Goal: Task Accomplishment & Management: Use online tool/utility

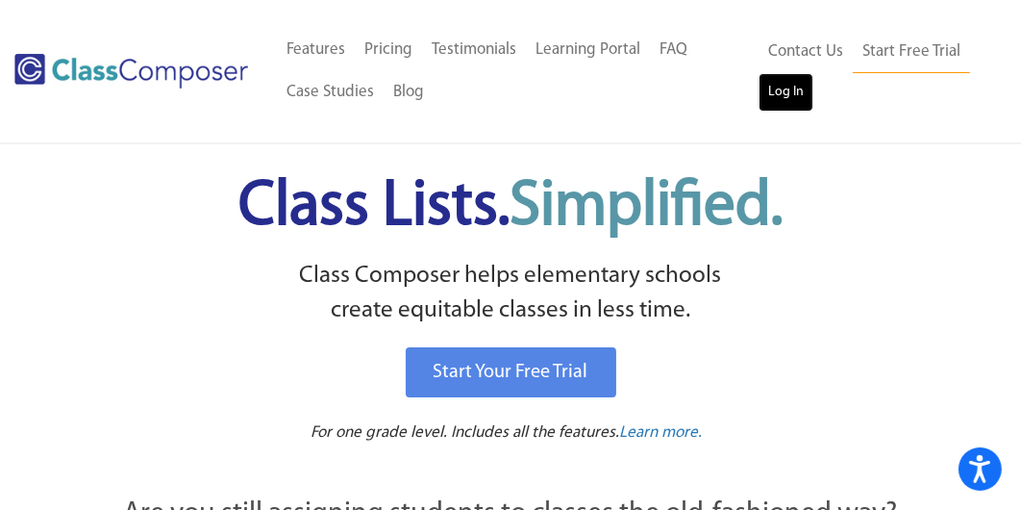
click at [797, 88] on link "Log In" at bounding box center [786, 92] width 55 height 38
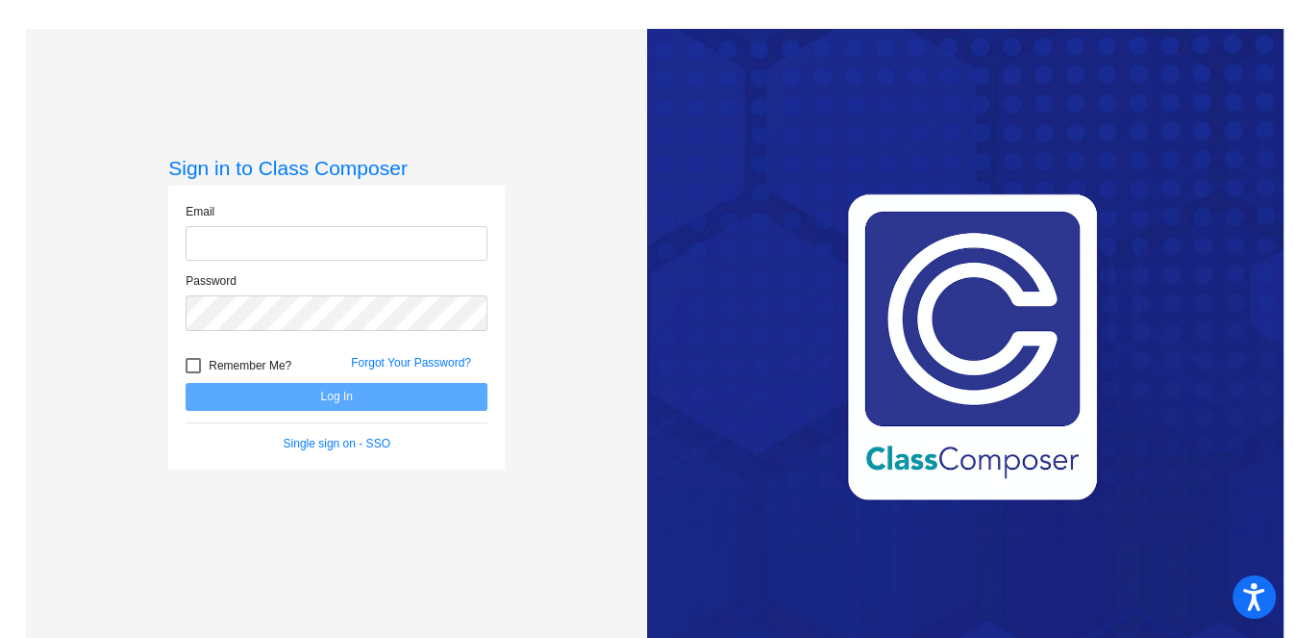
type input "[EMAIL_ADDRESS][DOMAIN_NAME]"
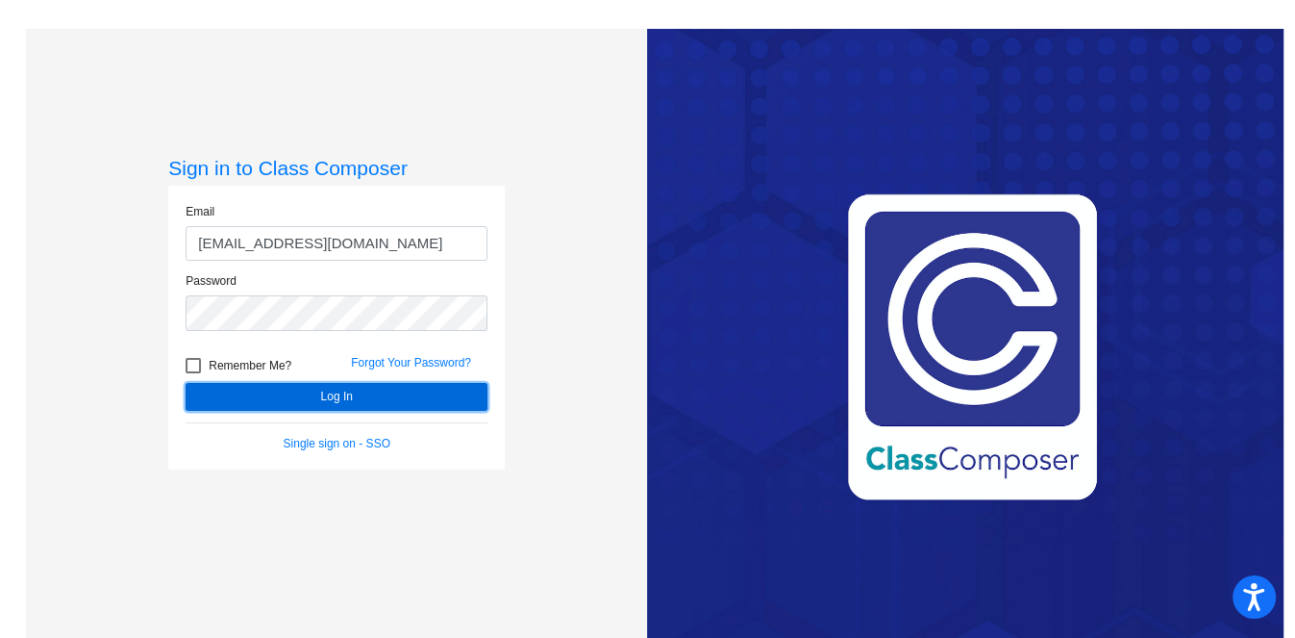
click at [244, 388] on button "Log In" at bounding box center [337, 397] width 302 height 28
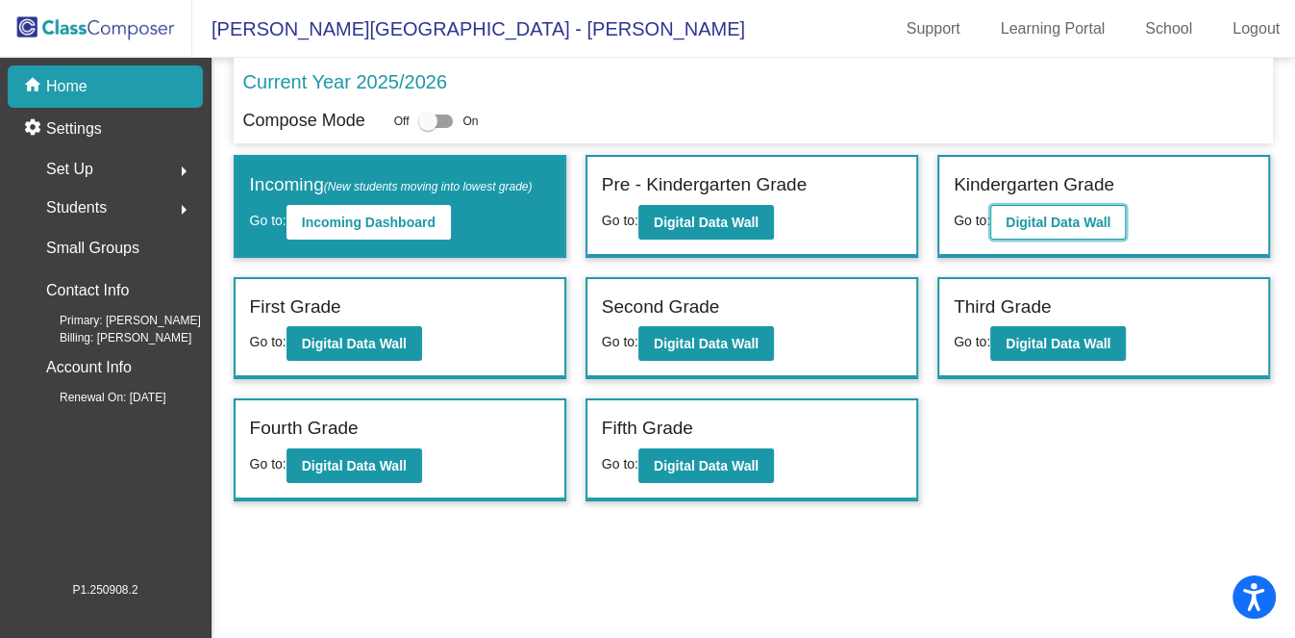
click at [1047, 214] on b "Digital Data Wall" at bounding box center [1058, 221] width 105 height 15
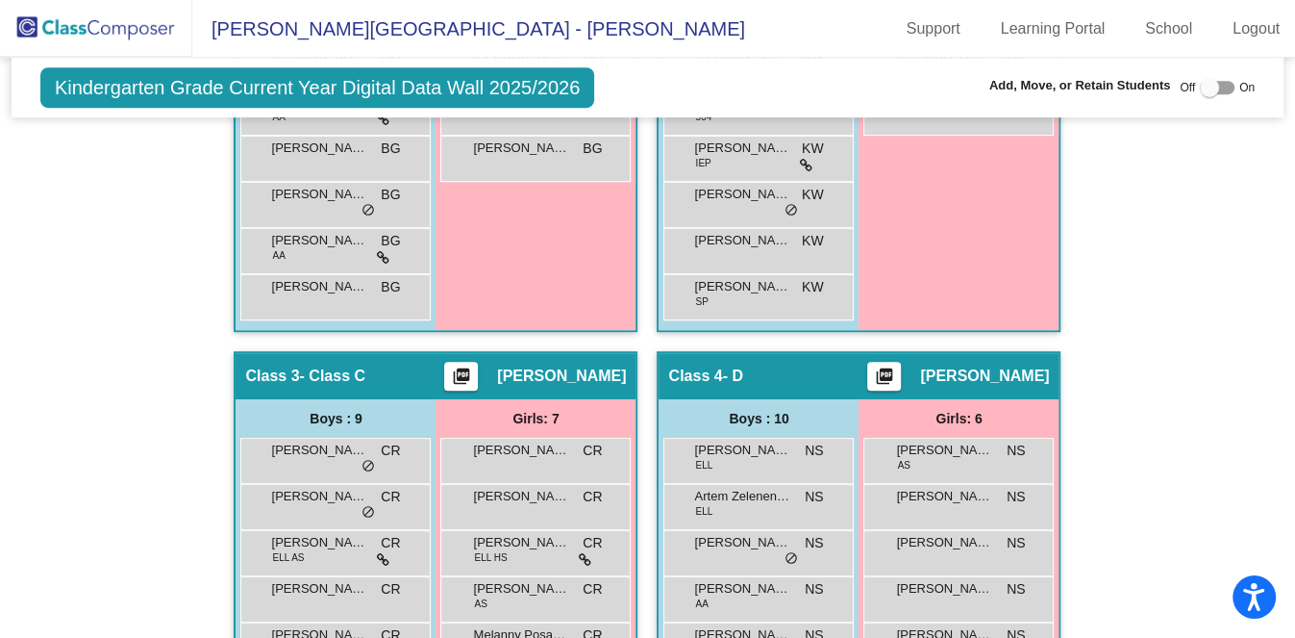
scroll to position [842, 0]
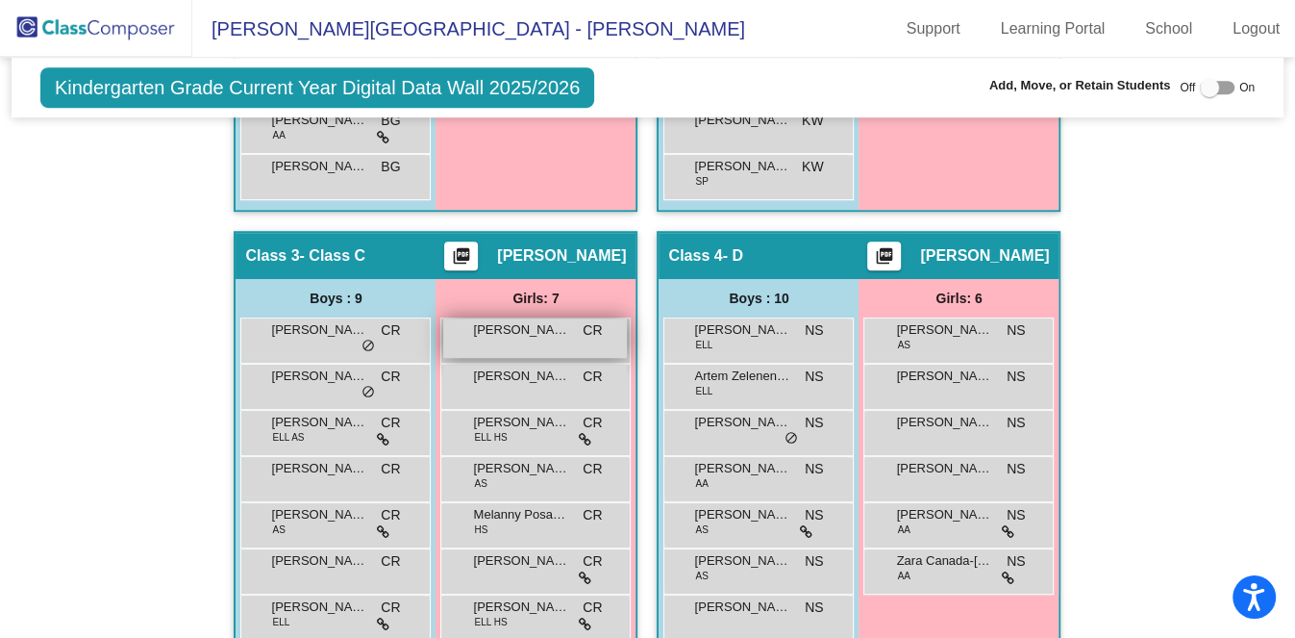
click at [532, 335] on div "[PERSON_NAME] [PERSON_NAME] lock do_not_disturb_alt" at bounding box center [535, 337] width 184 height 39
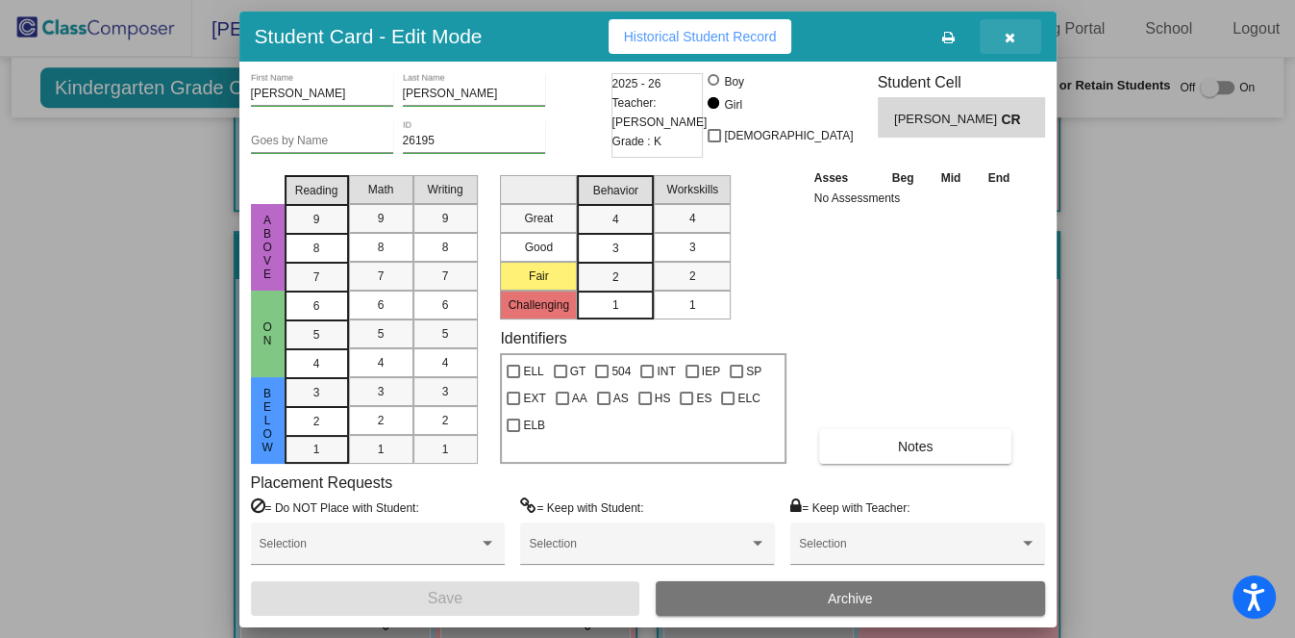
click at [1025, 36] on button "button" at bounding box center [1011, 36] width 62 height 35
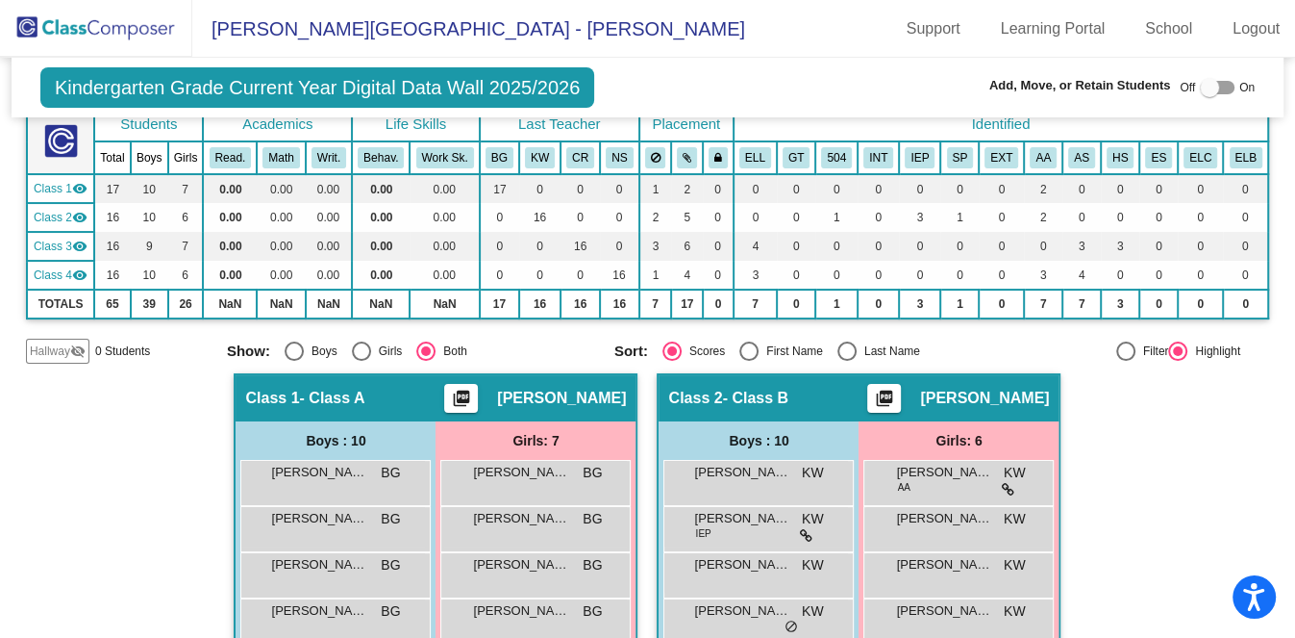
scroll to position [0, 0]
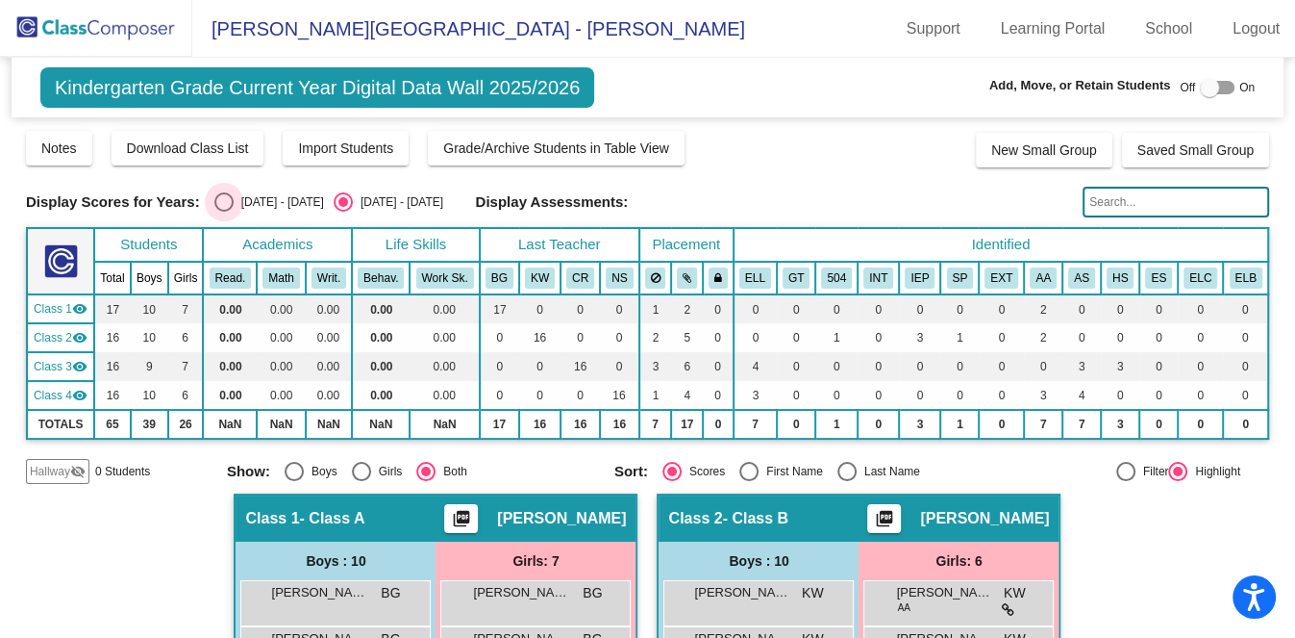
click at [214, 209] on div "Select an option" at bounding box center [223, 201] width 19 height 19
click at [223, 212] on input "[DATE] - [DATE]" at bounding box center [223, 212] width 1 height 1
radio input "true"
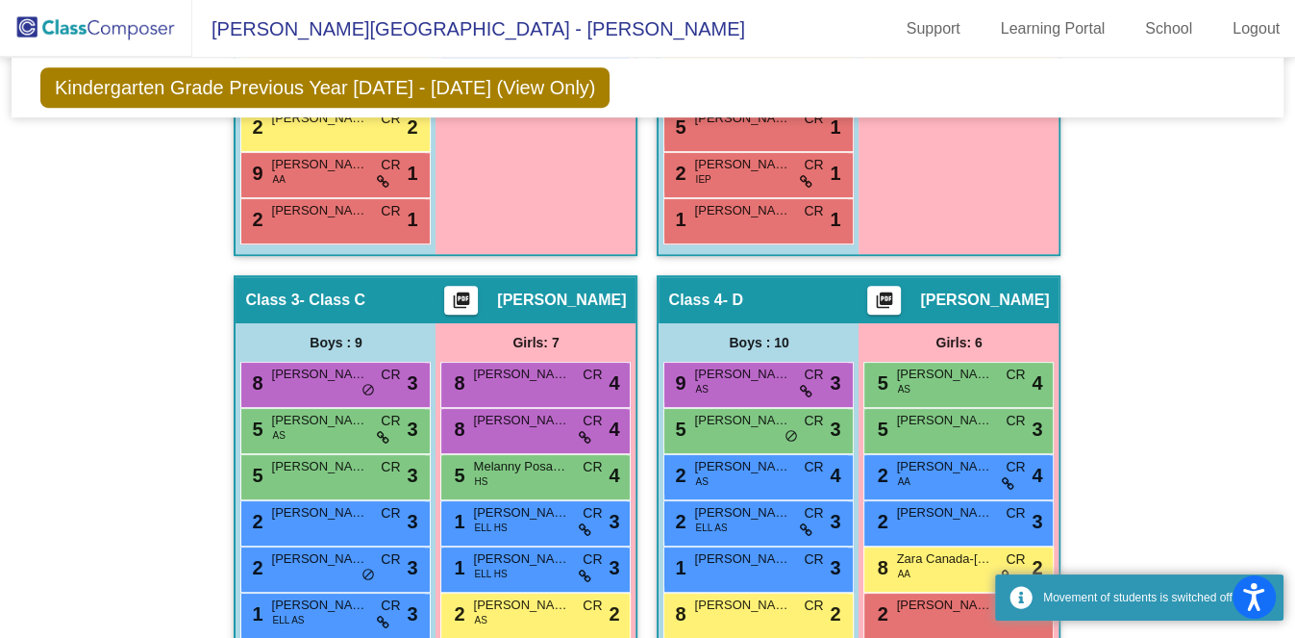
scroll to position [962, 0]
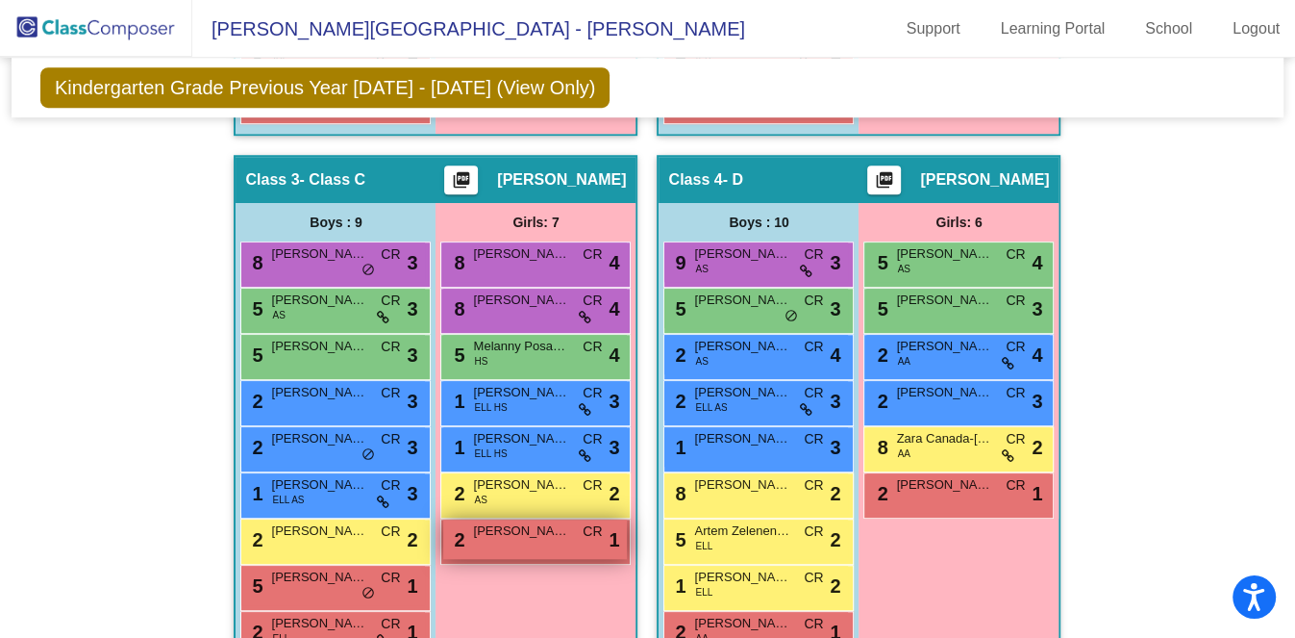
click at [547, 519] on div "2 [PERSON_NAME] [PERSON_NAME] lock do_not_disturb_alt 1" at bounding box center [535, 538] width 184 height 39
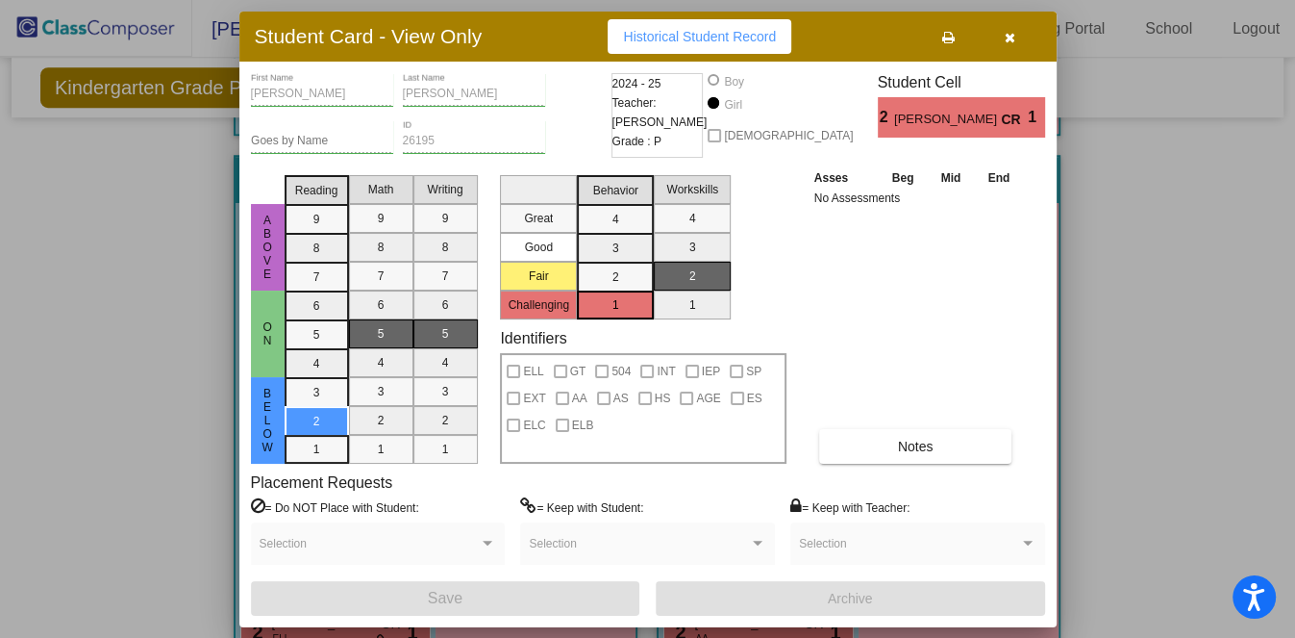
click at [999, 34] on button "button" at bounding box center [1011, 36] width 62 height 35
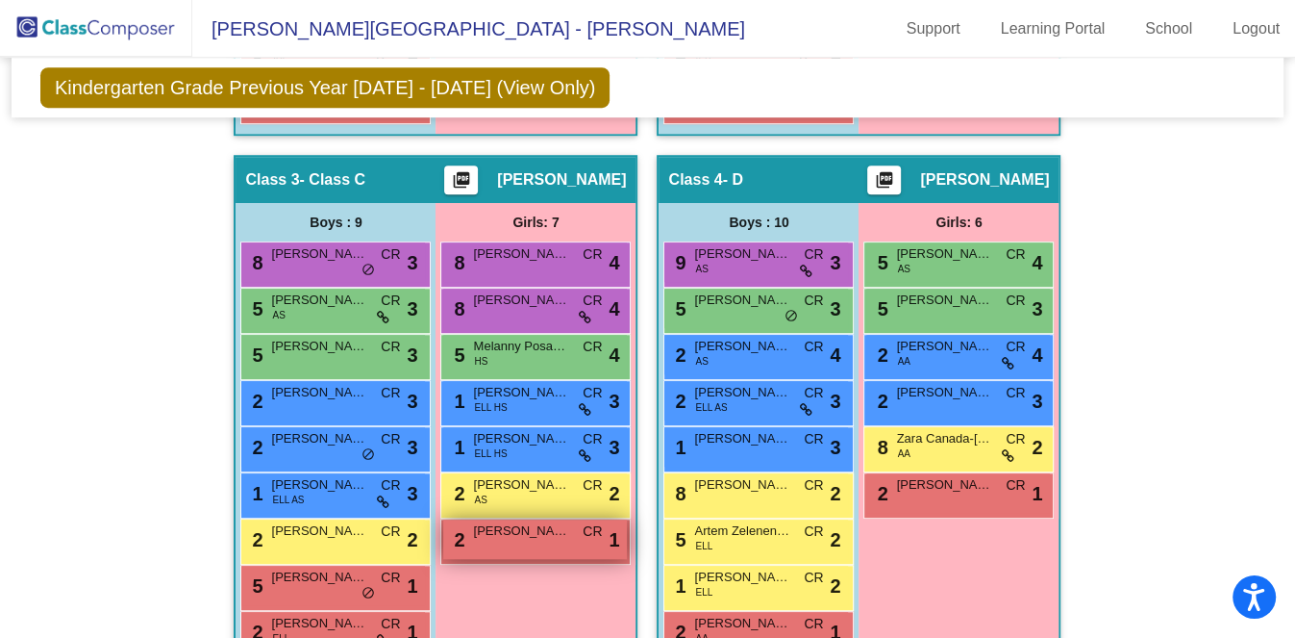
click at [561, 519] on div "2 [PERSON_NAME] [PERSON_NAME] lock do_not_disturb_alt 1" at bounding box center [535, 538] width 184 height 39
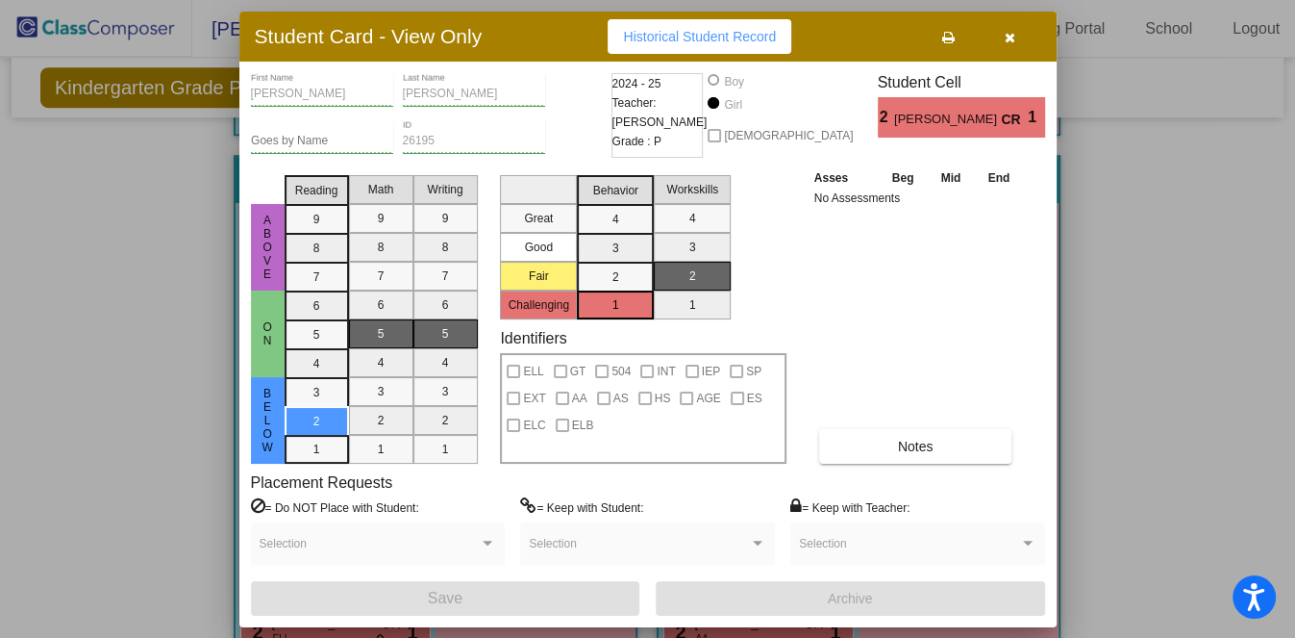
click at [1017, 33] on button "button" at bounding box center [1011, 36] width 62 height 35
